Goal: Download file/media

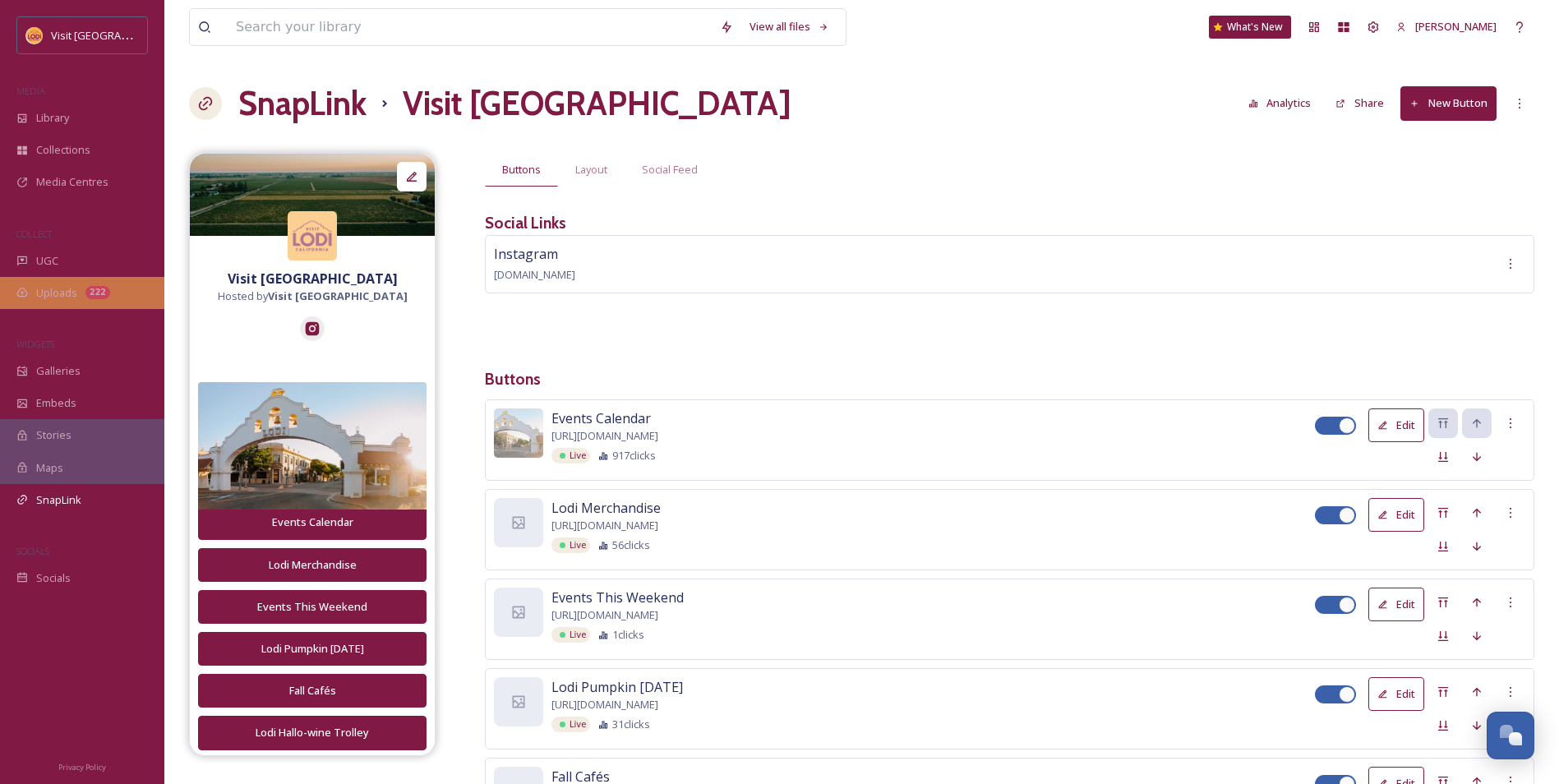
scroll to position [165, 0]
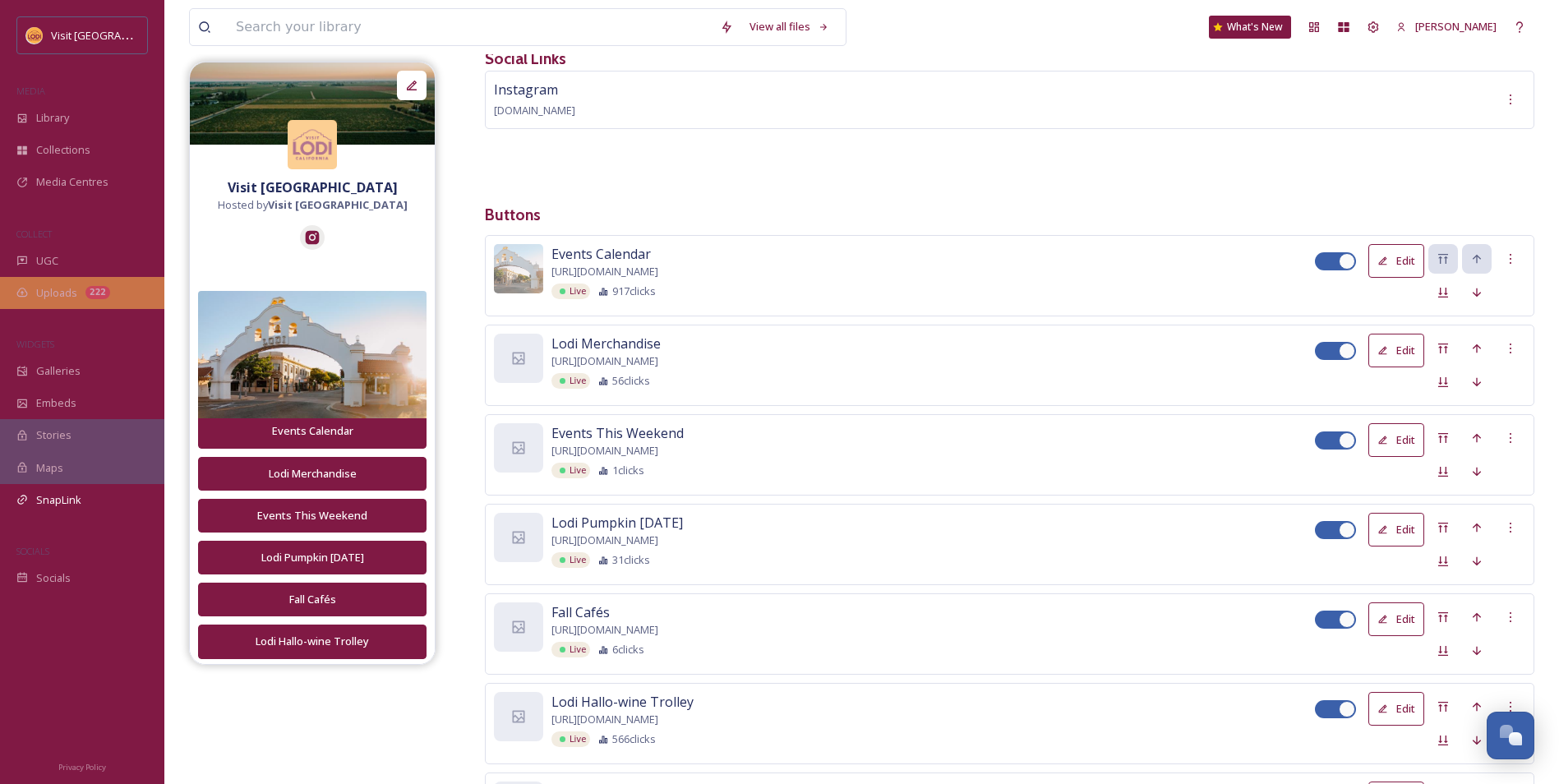
click at [90, 284] on div "Uploads 222" at bounding box center [82, 292] width 165 height 32
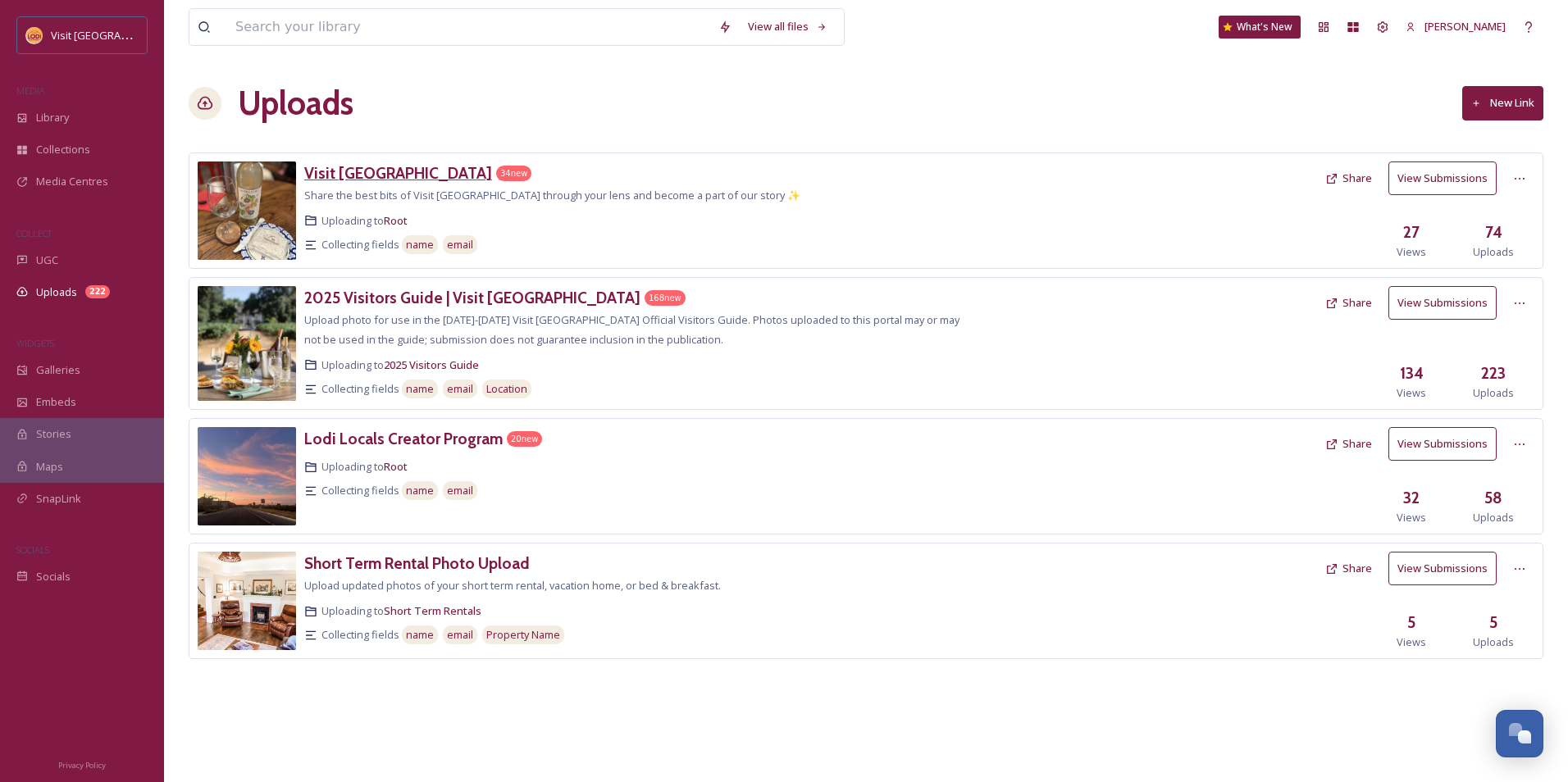
click at [359, 181] on h3 "Visit [GEOGRAPHIC_DATA]" at bounding box center [398, 173] width 188 height 20
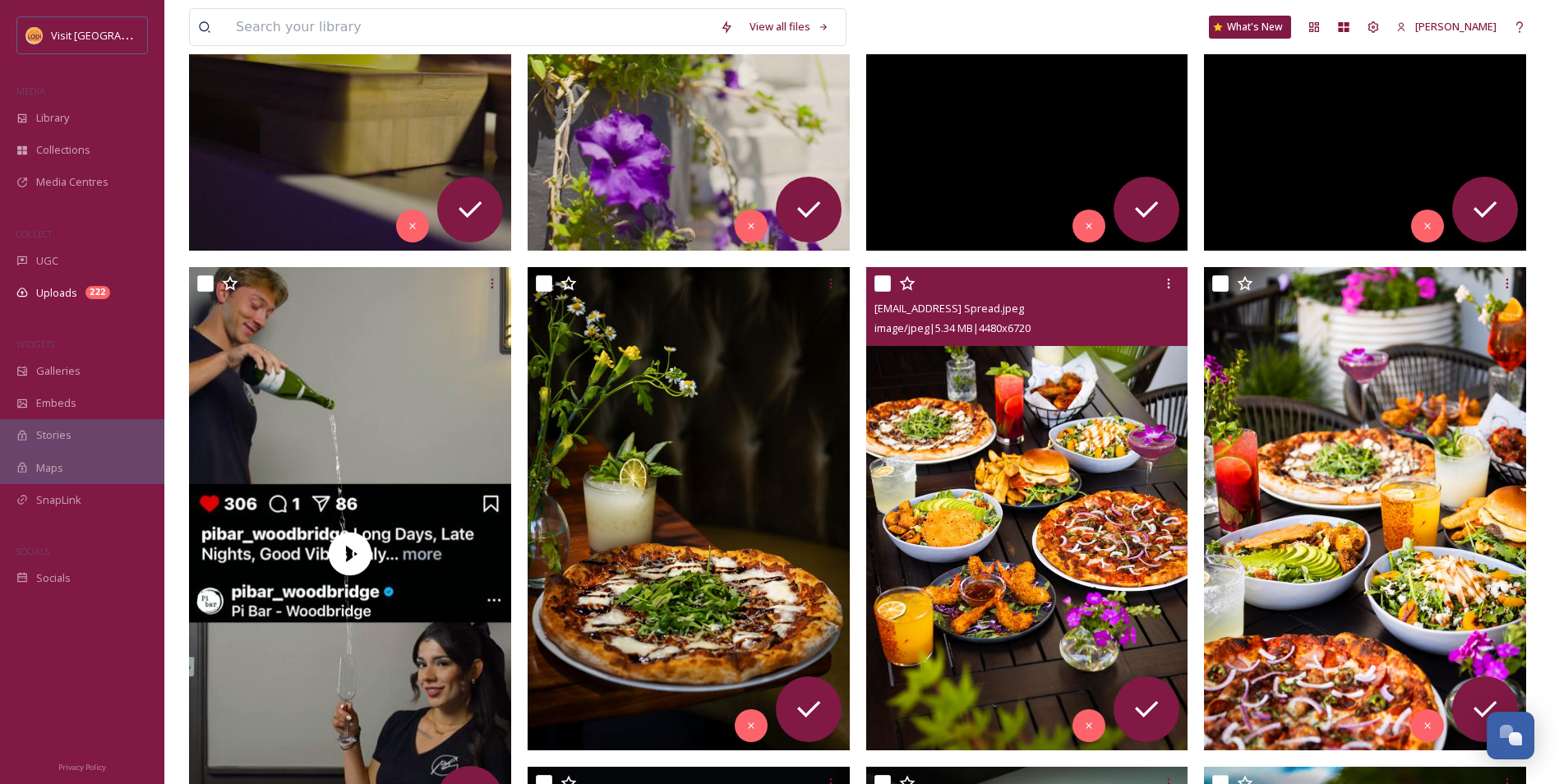
scroll to position [739, 0]
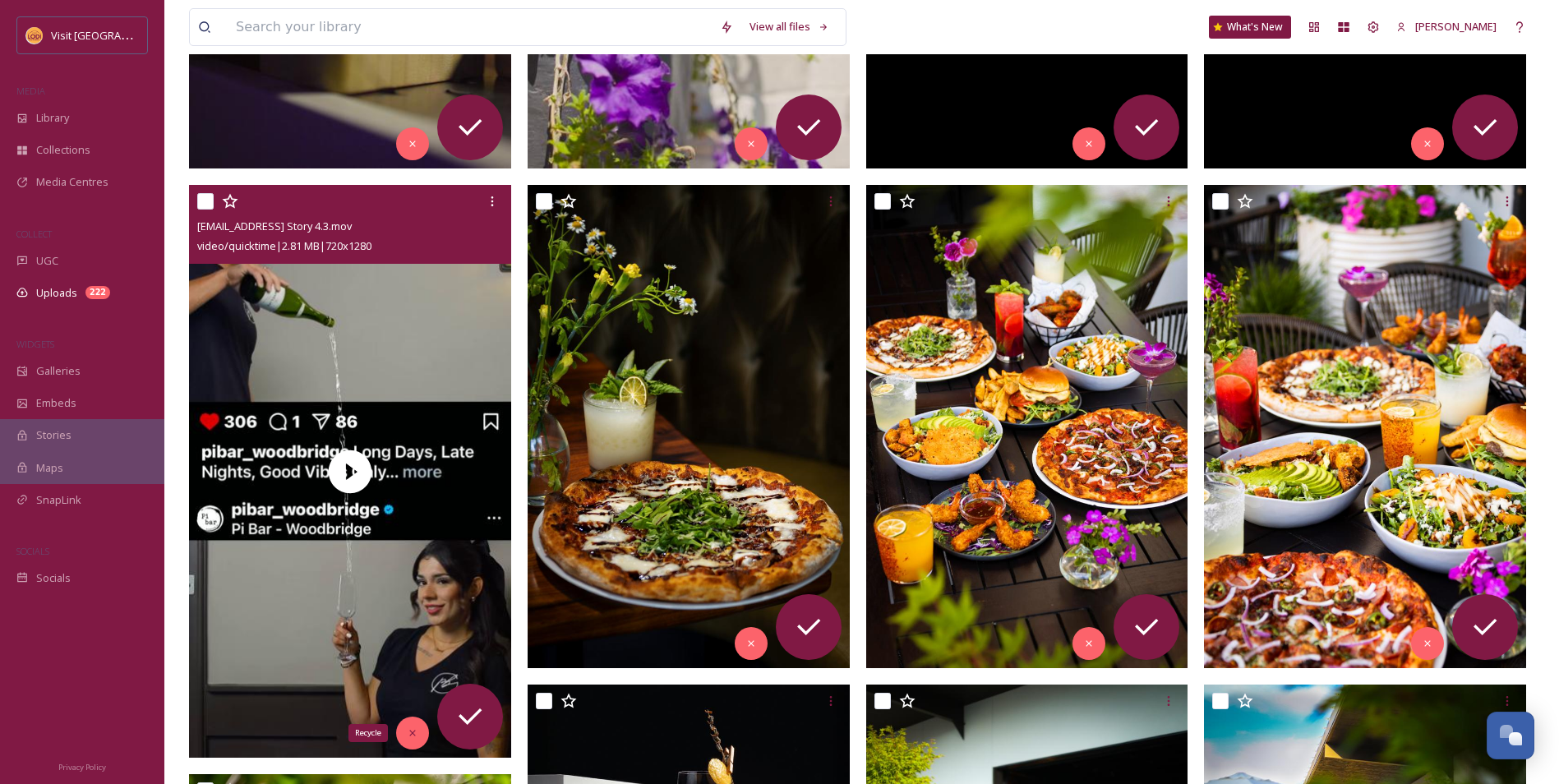
click at [415, 737] on icon at bounding box center [412, 733] width 11 height 11
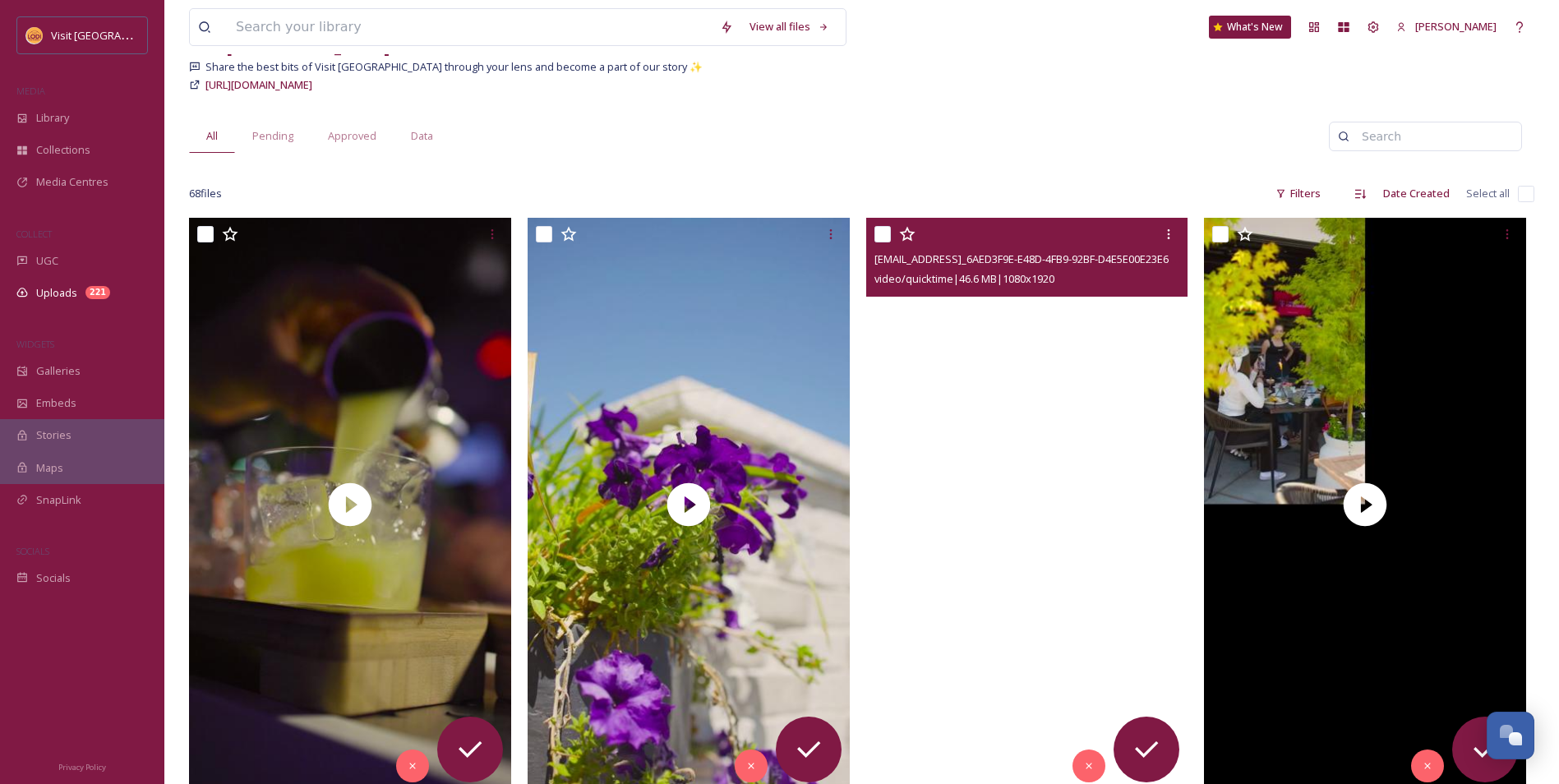
scroll to position [0, 0]
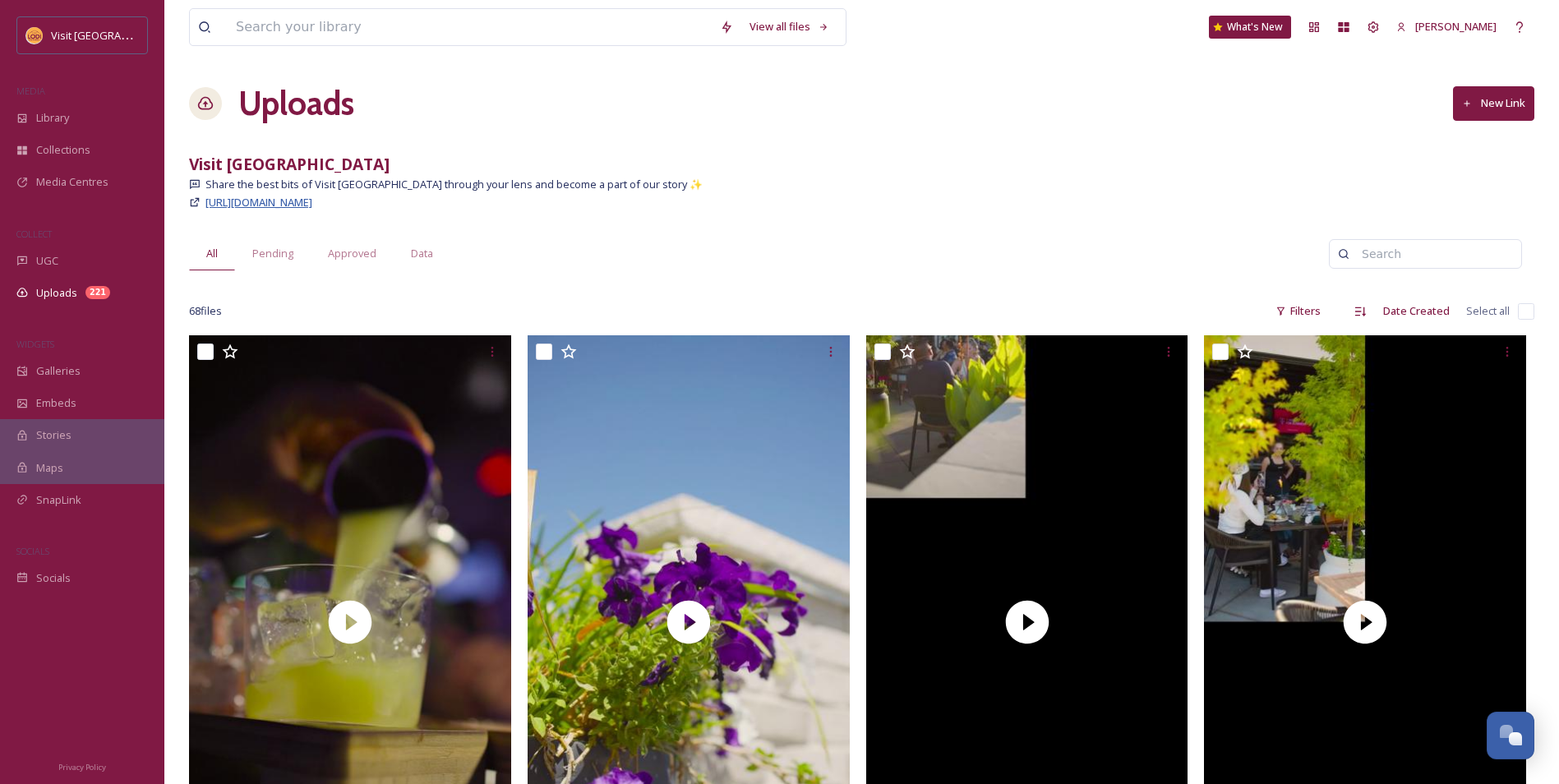
click at [300, 208] on span "[URL][DOMAIN_NAME]" at bounding box center [259, 201] width 107 height 15
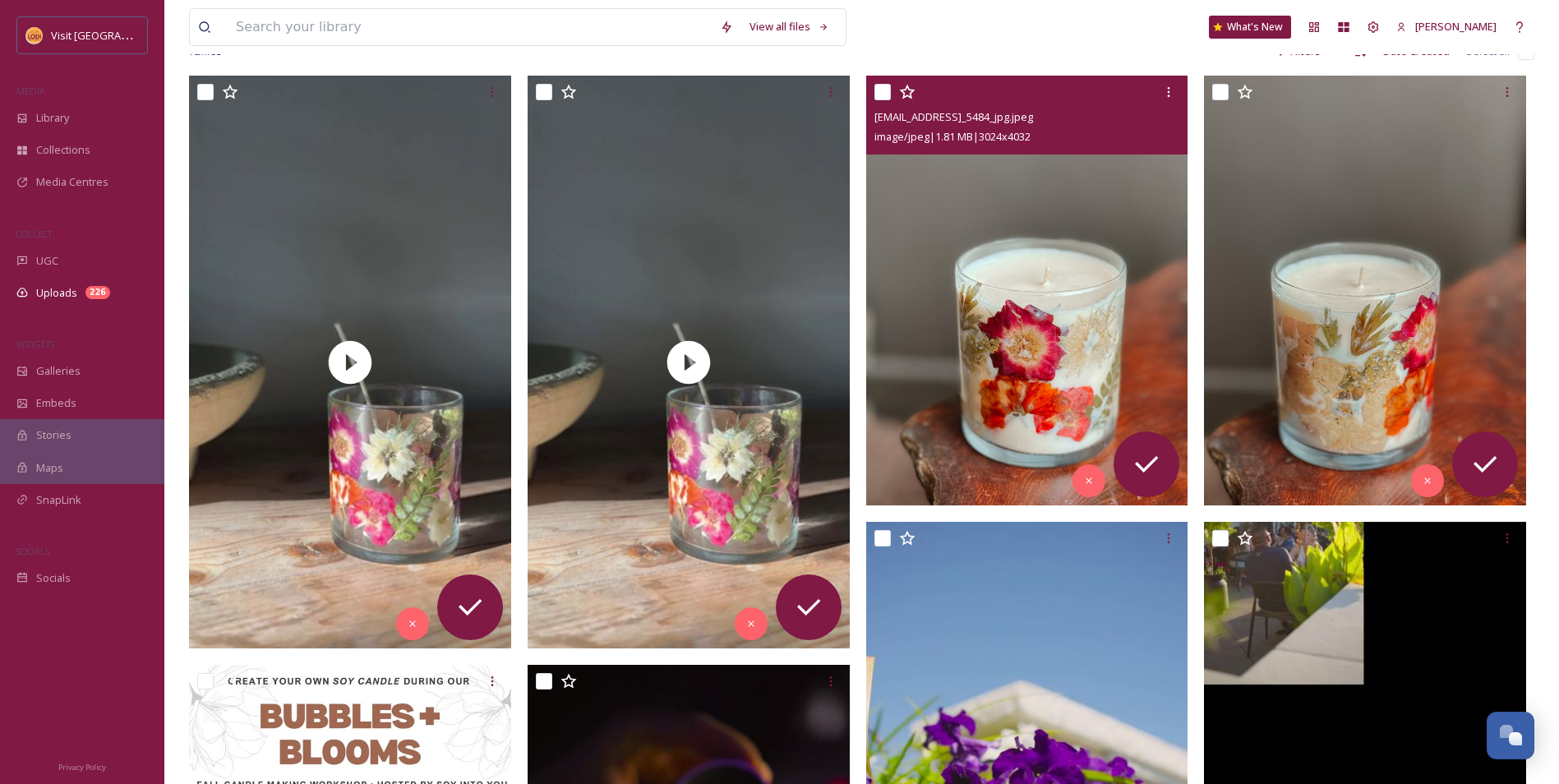
scroll to position [165, 0]
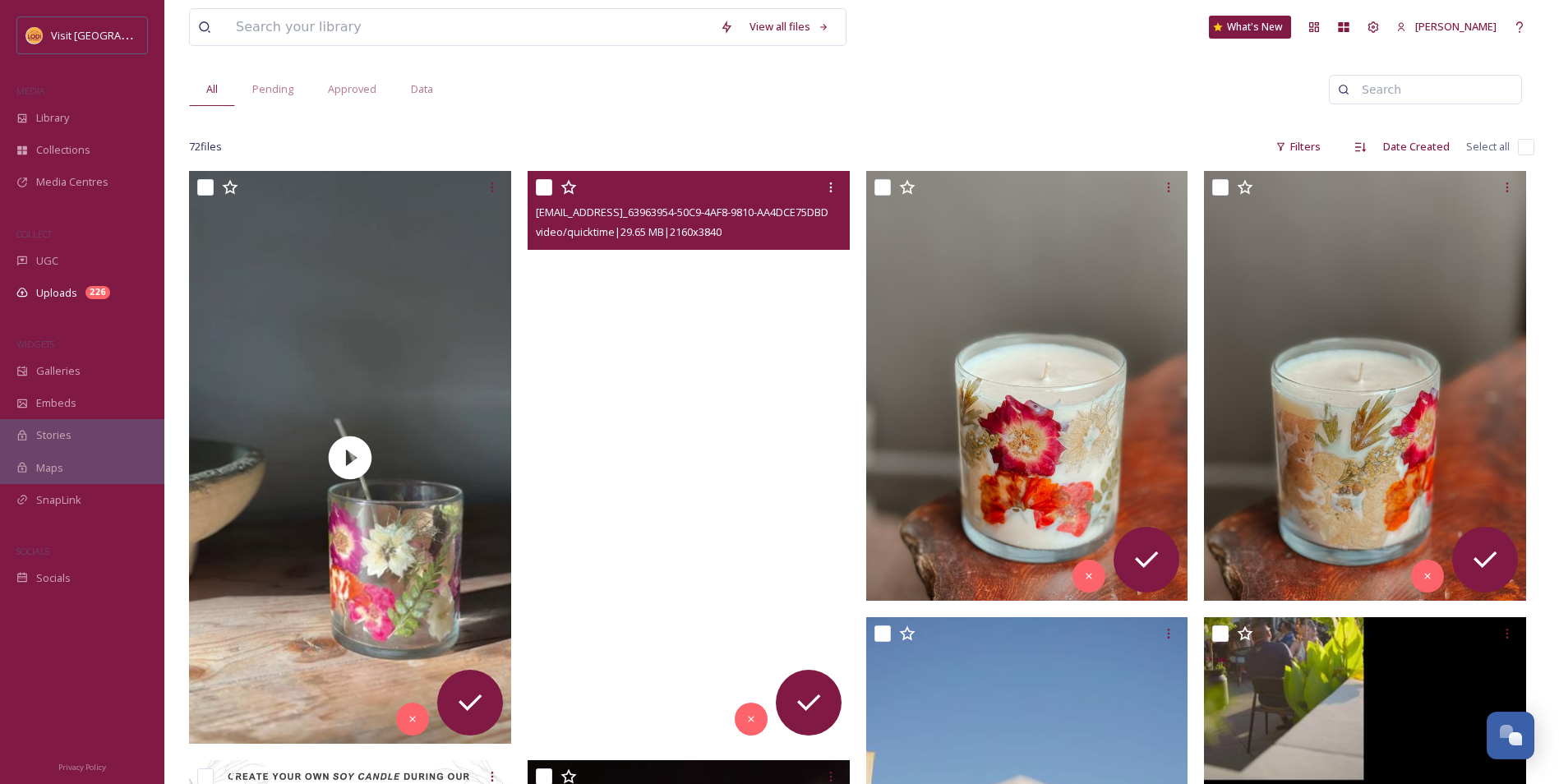
click at [765, 299] on video "ext_1759254692.03152_soyintoyoucandles@gmail.com-copy_63963954-50C9-4AF8-9810-A…" at bounding box center [689, 457] width 322 height 572
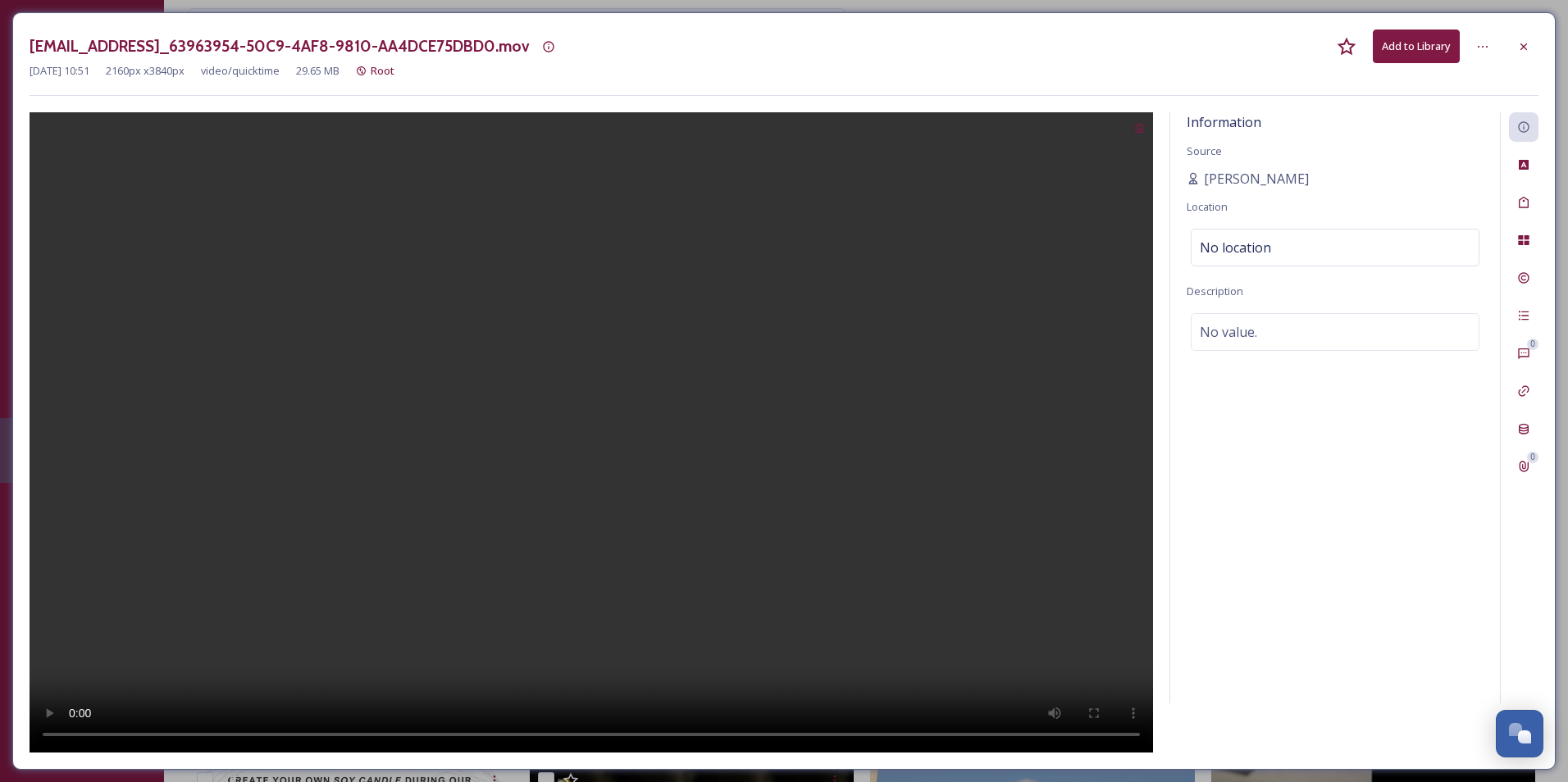
click at [1450, 54] on button "Add to Library" at bounding box center [1416, 46] width 87 height 33
click at [1402, 48] on button "Download" at bounding box center [1416, 46] width 87 height 33
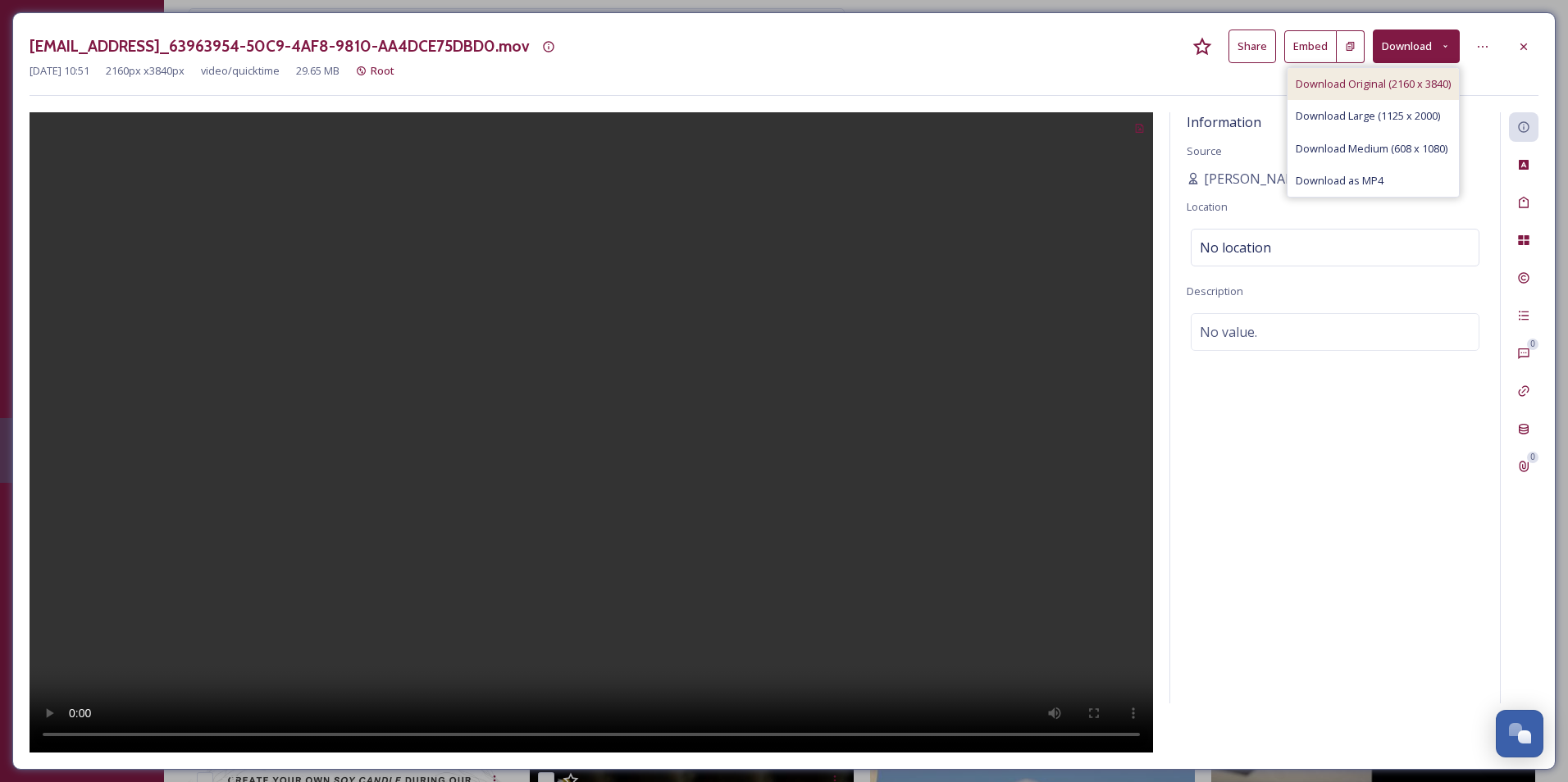
click at [1385, 81] on span "Download Original (2160 x 3840)" at bounding box center [1372, 84] width 155 height 15
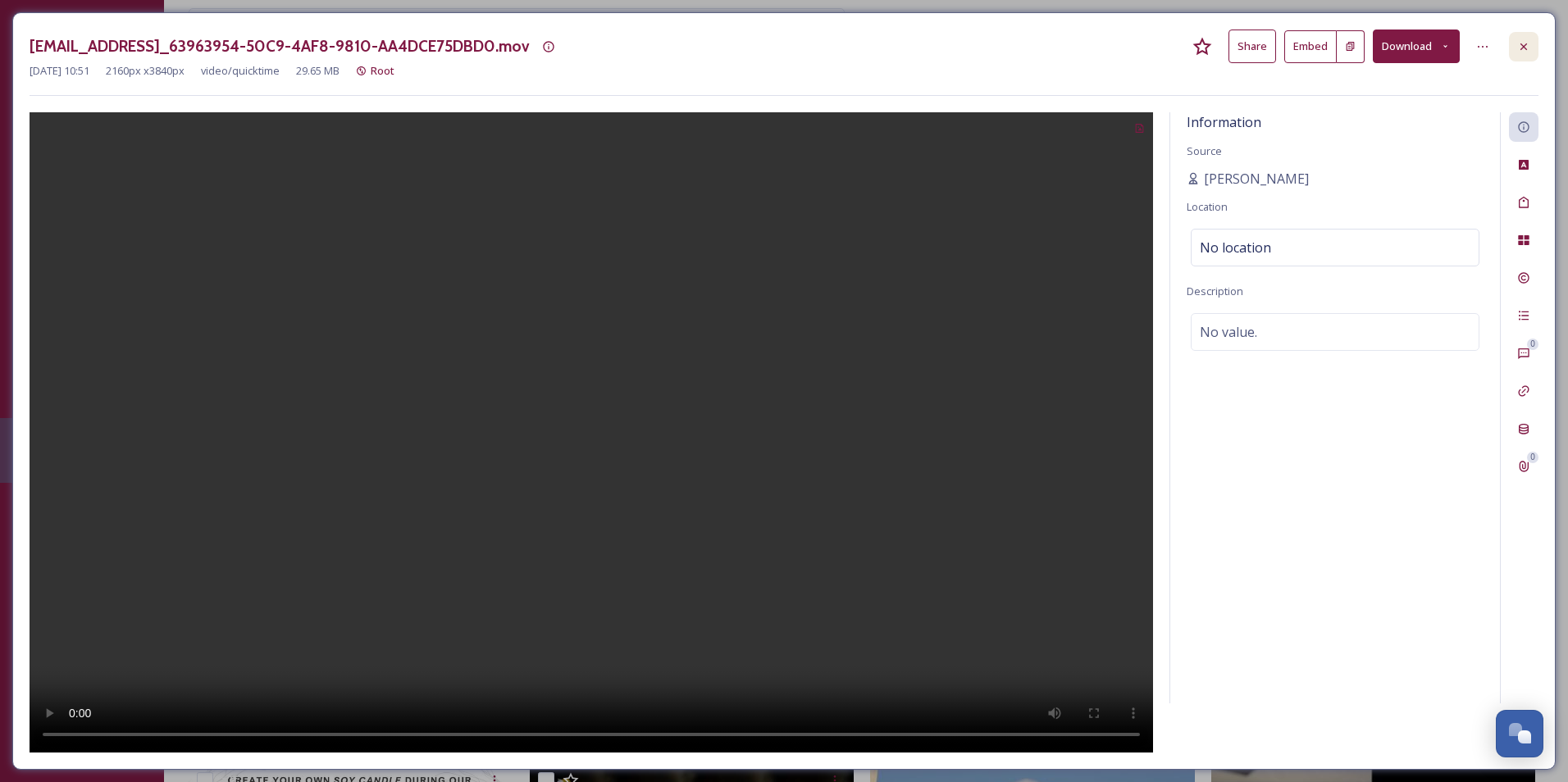
click at [1514, 43] on div at bounding box center [1524, 46] width 30 height 30
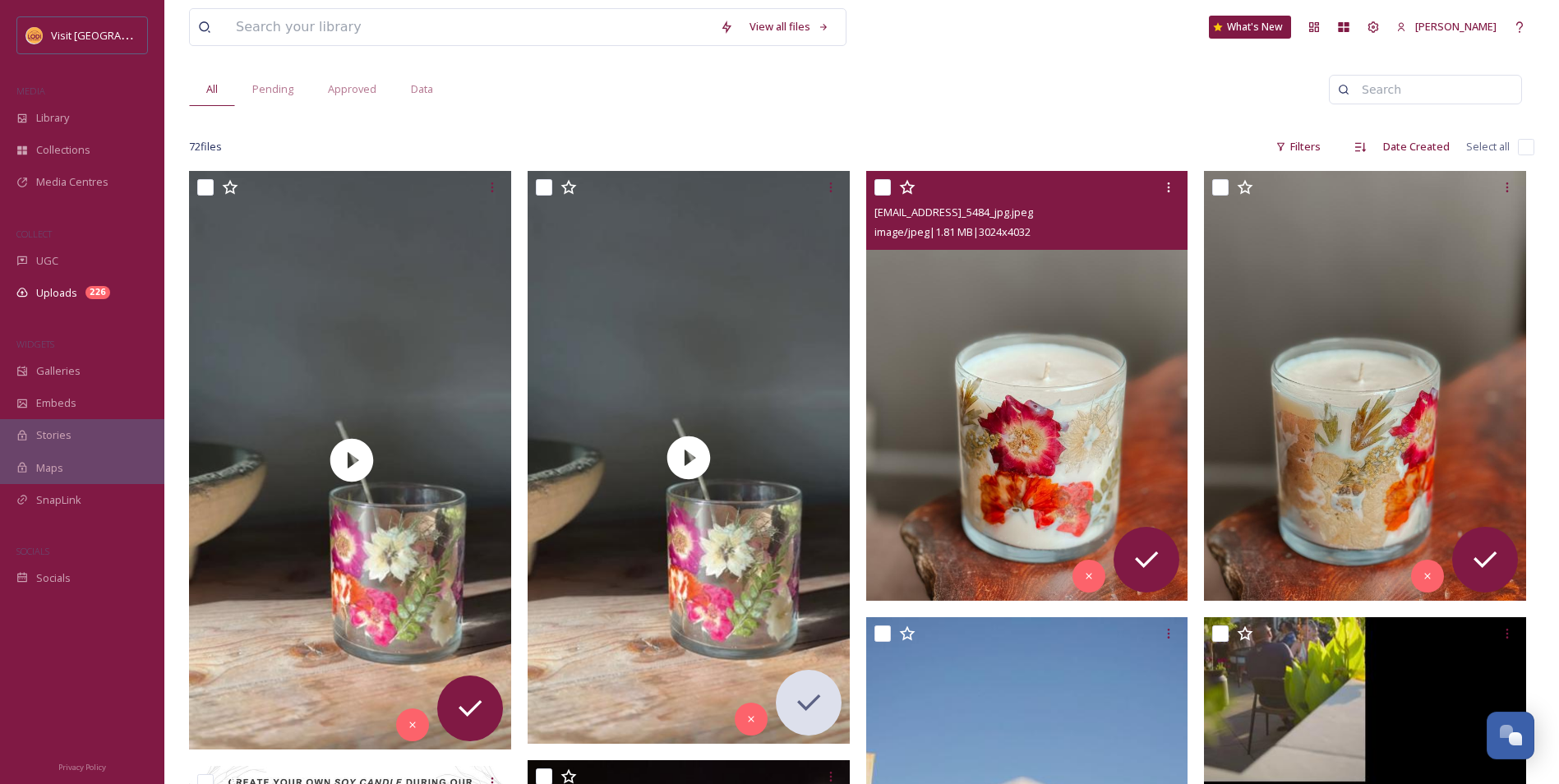
click at [986, 412] on img at bounding box center [1028, 385] width 322 height 429
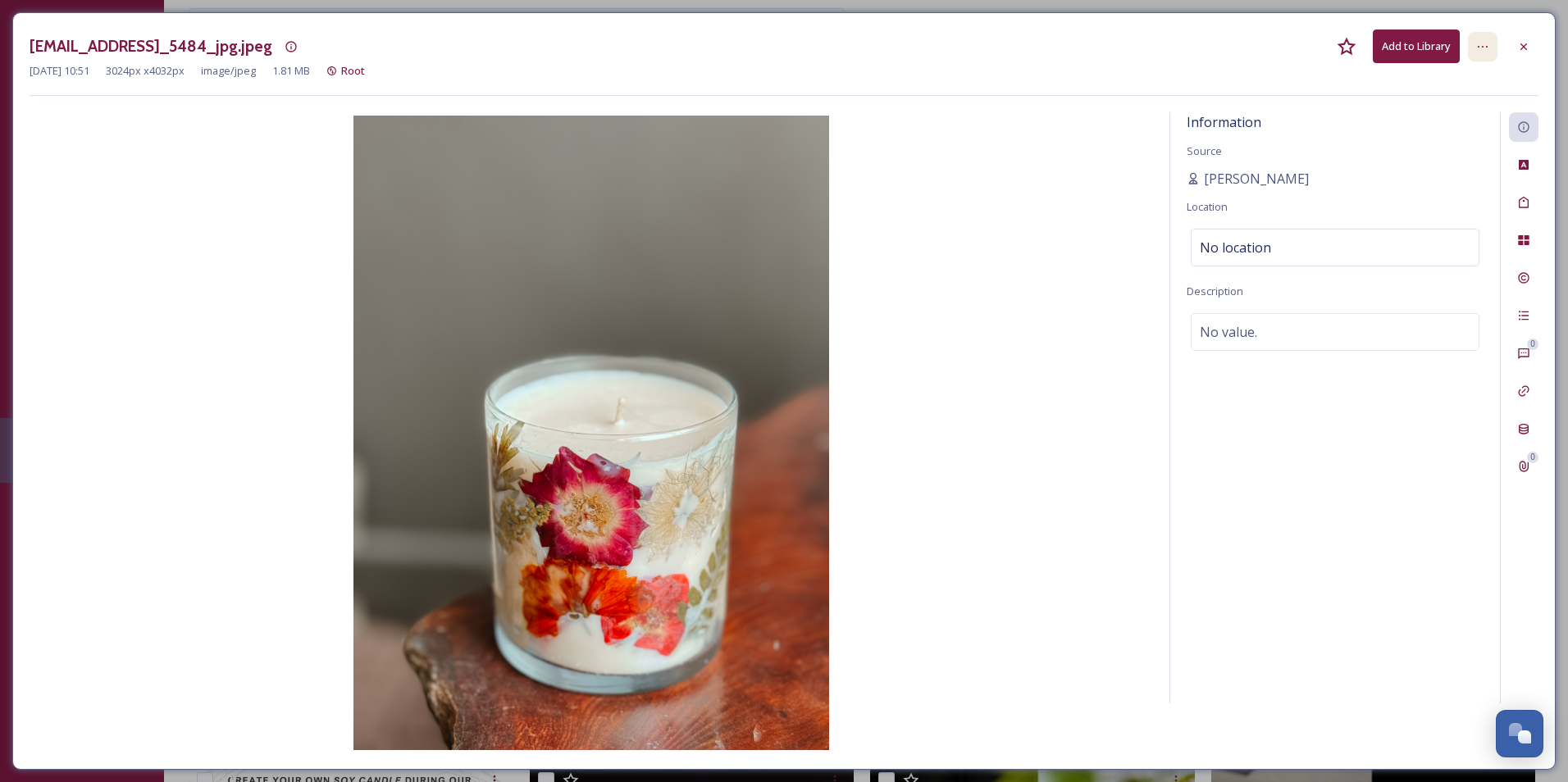
click at [1490, 44] on div at bounding box center [1483, 46] width 30 height 30
click at [1390, 46] on button "Add to Library" at bounding box center [1416, 46] width 87 height 33
click at [1406, 46] on button "Add to Library" at bounding box center [1416, 46] width 87 height 33
click at [1422, 44] on button "Download" at bounding box center [1416, 46] width 87 height 33
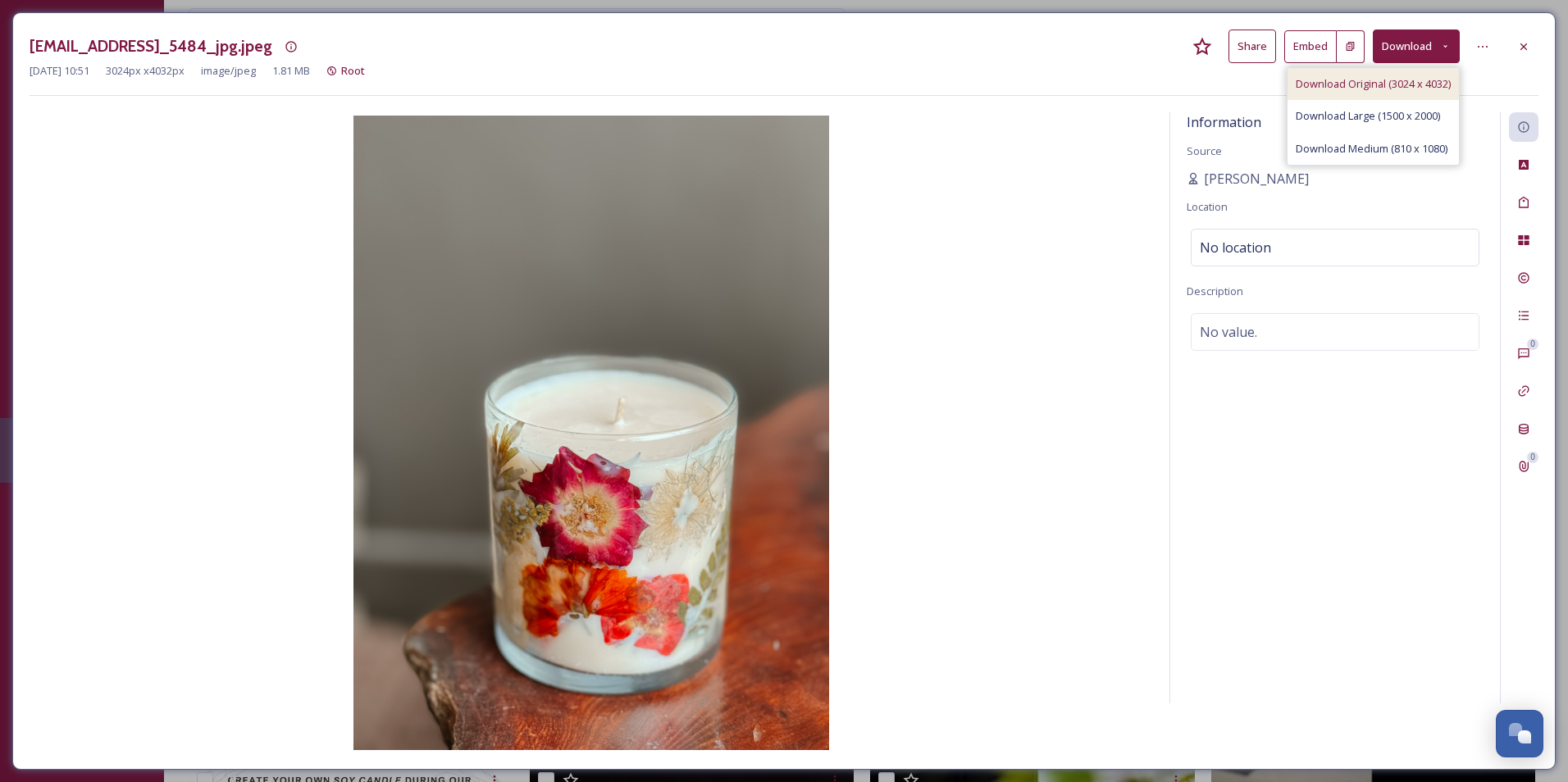
click at [1422, 90] on span "Download Original (3024 x 4032)" at bounding box center [1372, 84] width 155 height 15
click at [1523, 49] on icon at bounding box center [1523, 46] width 13 height 13
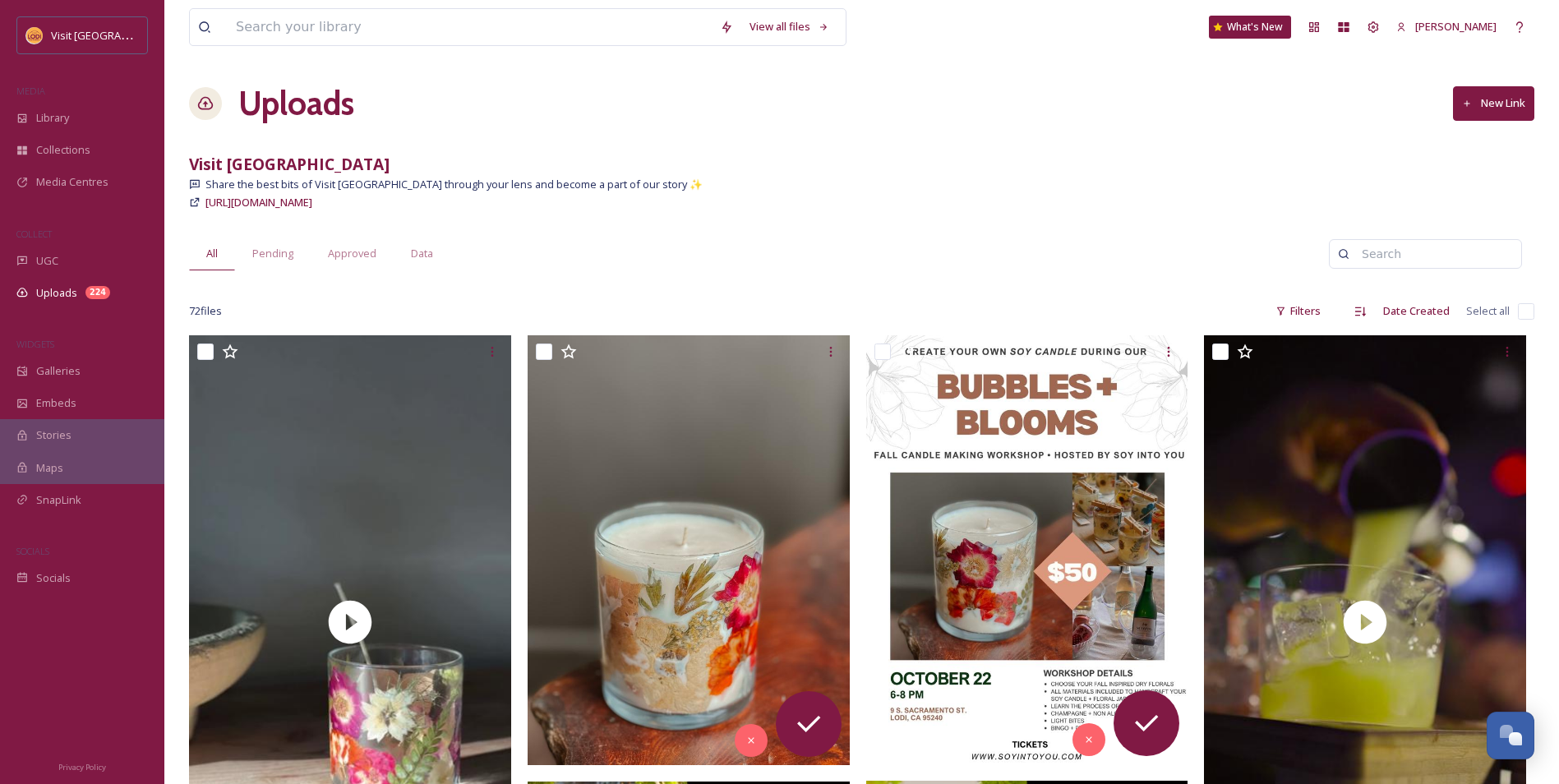
click at [790, 321] on div "72 file s Filters Date Created Select all" at bounding box center [862, 310] width 1346 height 32
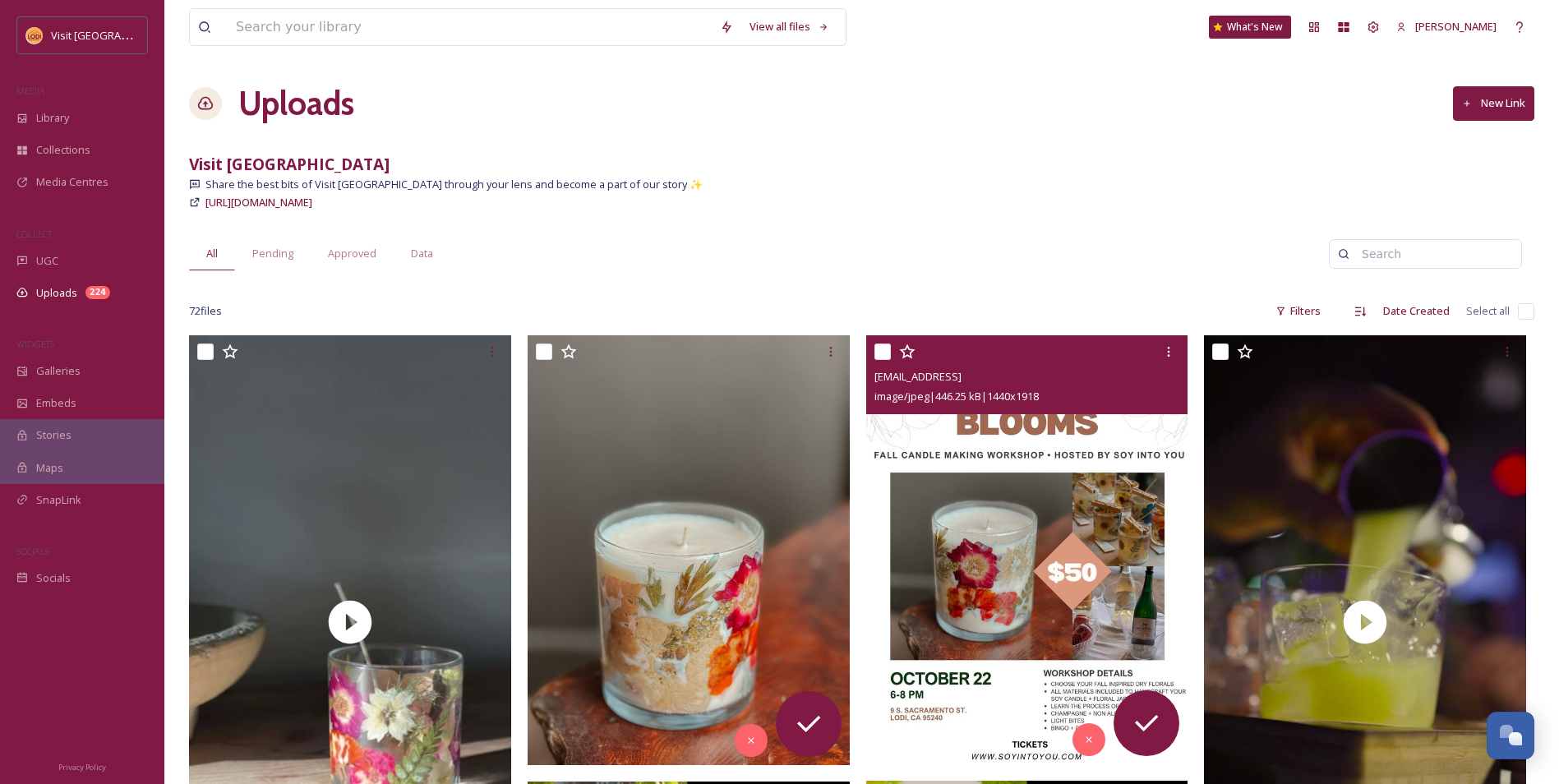
click at [998, 453] on img at bounding box center [1028, 549] width 322 height 429
